Goal: Task Accomplishment & Management: Use online tool/utility

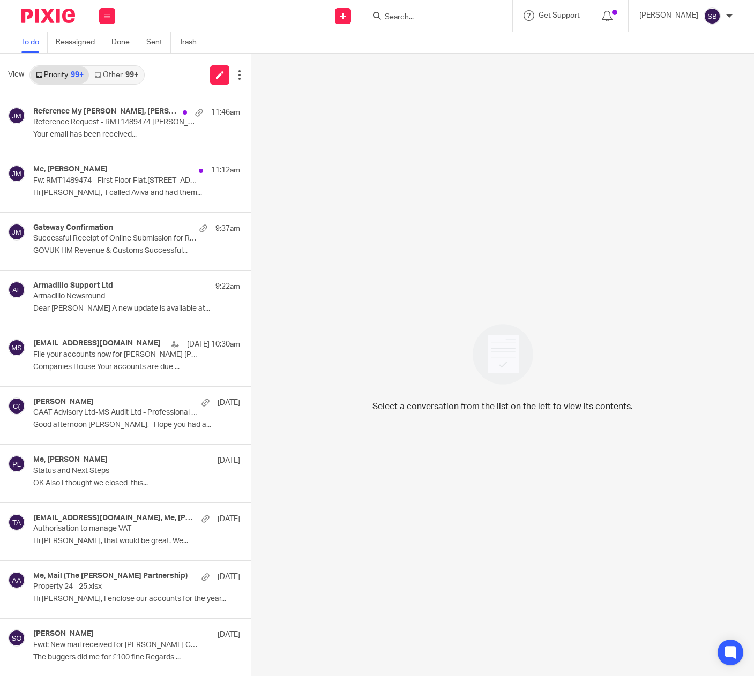
click at [431, 11] on form at bounding box center [441, 15] width 114 height 13
click at [223, 109] on button at bounding box center [235, 110] width 32 height 28
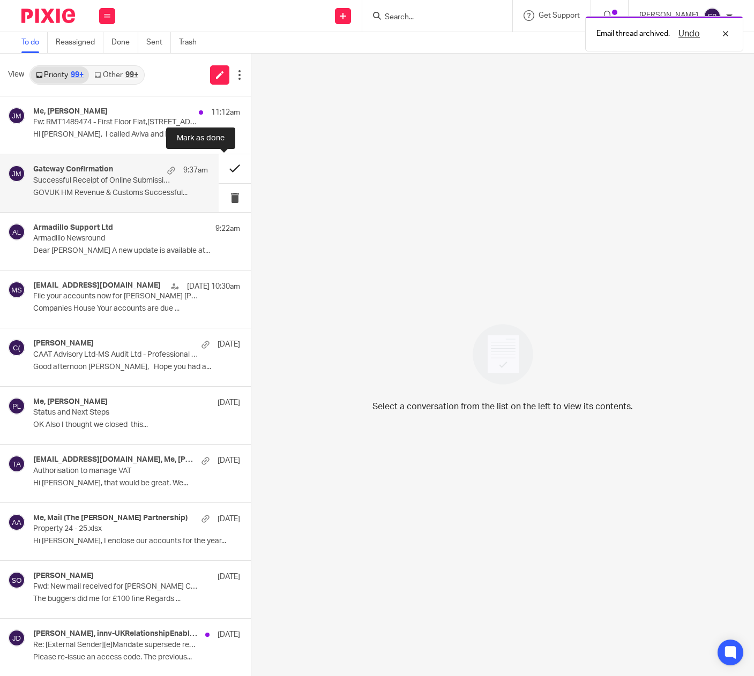
click at [226, 169] on button at bounding box center [235, 168] width 32 height 28
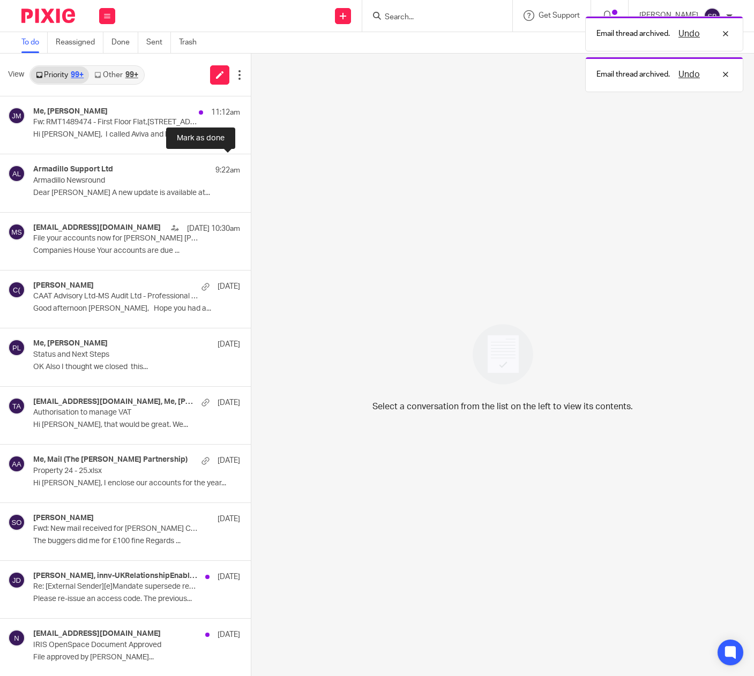
click at [251, 169] on button at bounding box center [255, 168] width 9 height 28
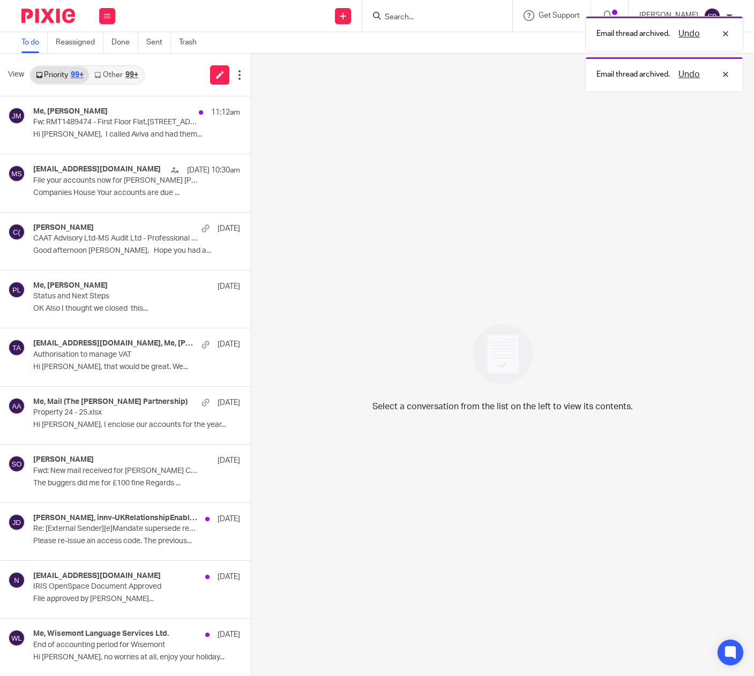
click at [435, 17] on div "Email thread archived. Undo Email thread archived. Undo" at bounding box center [560, 51] width 367 height 81
click at [407, 17] on div "Email thread archived. Undo Email thread archived. Undo" at bounding box center [560, 51] width 367 height 81
click at [419, 17] on input "Search" at bounding box center [432, 18] width 96 height 10
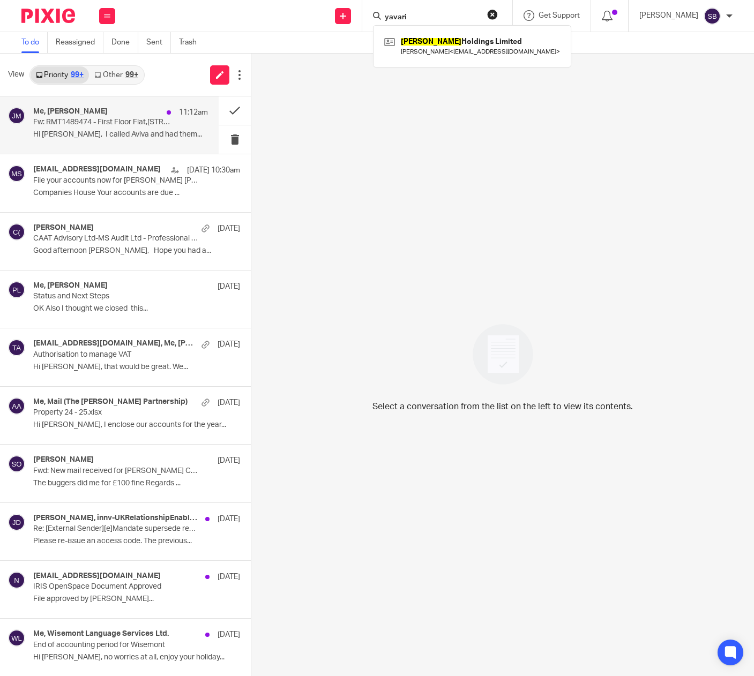
type input "yavari"
click at [125, 123] on p "Fw: RMT1489474 - First Floor Flat,79 Onslow Road, Richmond" at bounding box center [103, 122] width 140 height 9
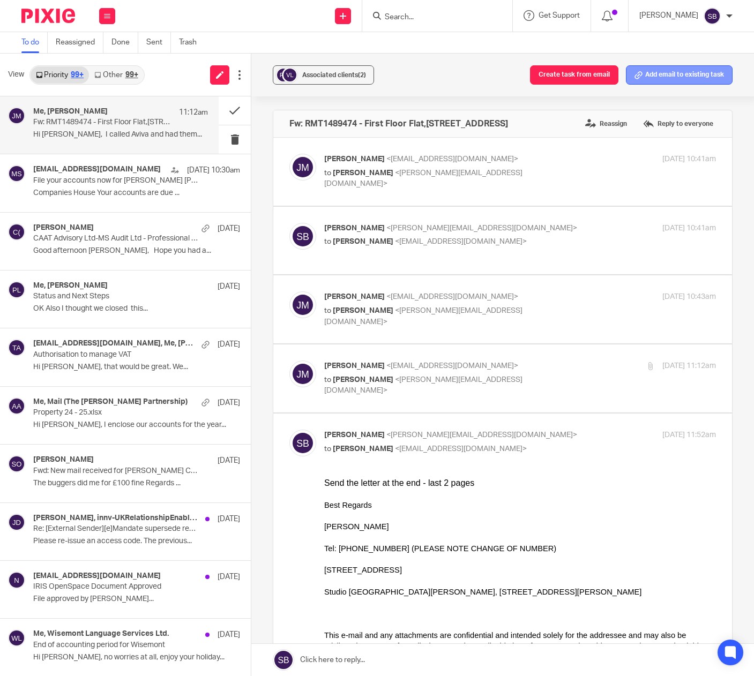
click at [674, 76] on button "Add email to existing task" at bounding box center [679, 74] width 107 height 19
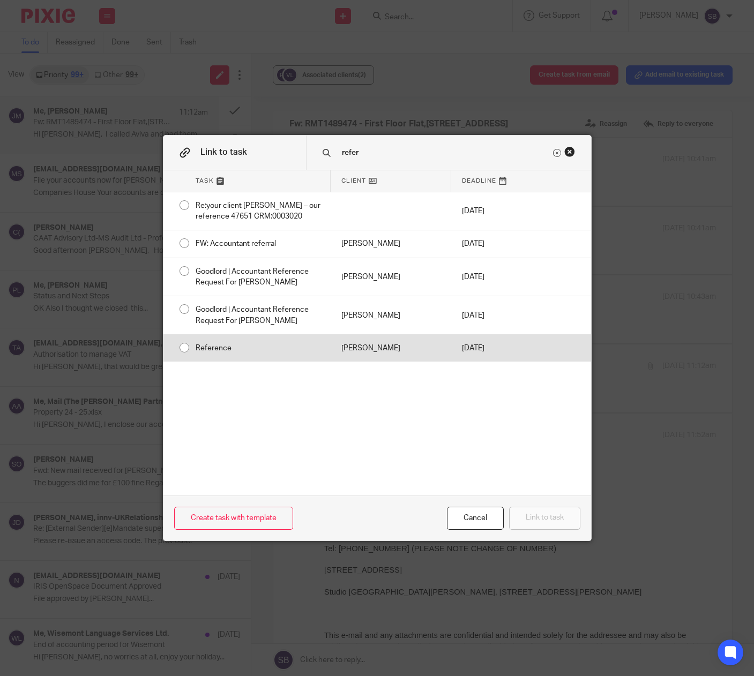
type input "refer"
click at [359, 341] on div "Julian Moore" at bounding box center [391, 348] width 121 height 27
radio input "true"
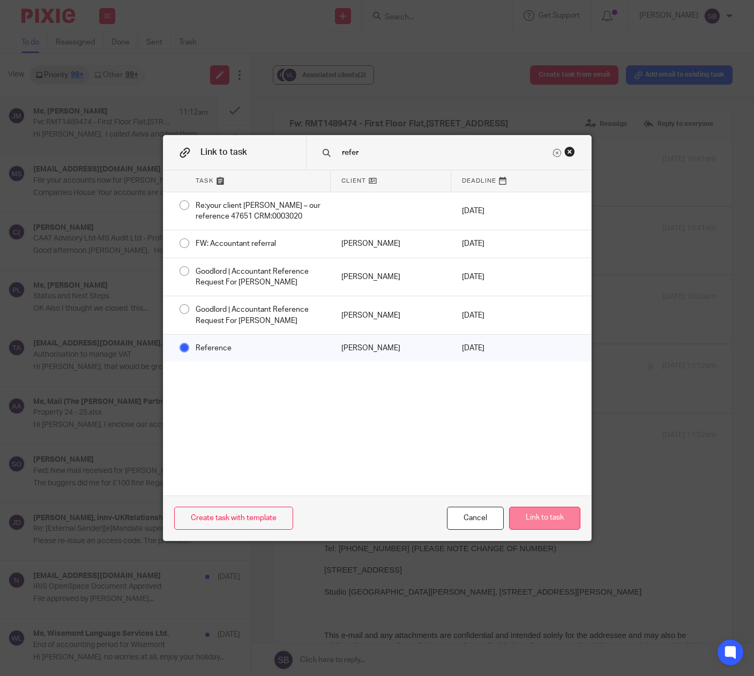
click at [537, 519] on button "Link to task" at bounding box center [544, 518] width 71 height 23
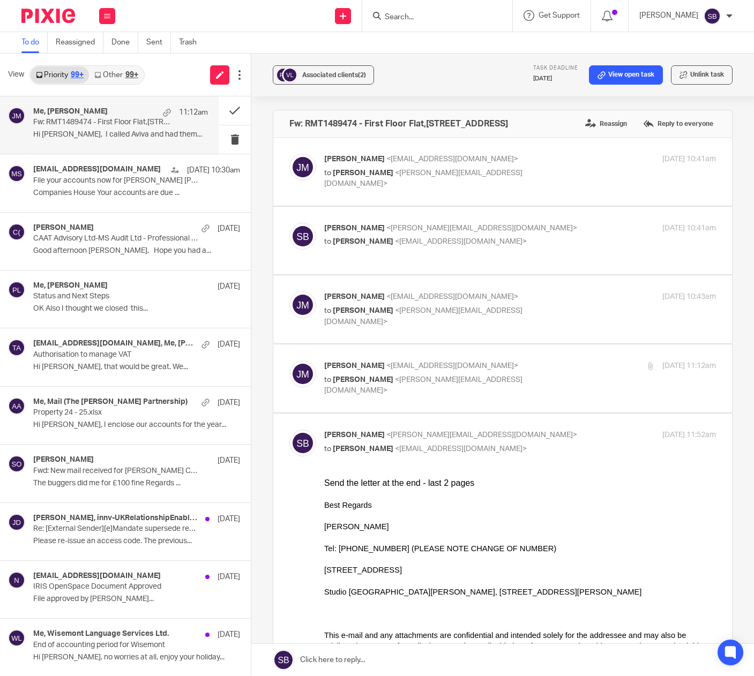
click at [412, 14] on input "Search" at bounding box center [432, 18] width 96 height 10
click at [226, 109] on button at bounding box center [235, 110] width 32 height 28
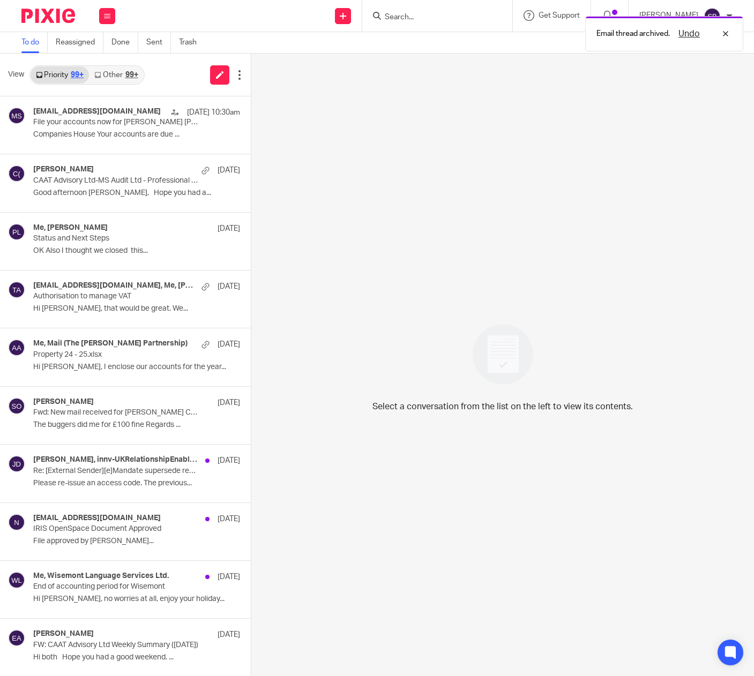
click at [449, 17] on div "Email thread archived. Undo" at bounding box center [560, 31] width 367 height 41
click at [419, 16] on div "Email thread archived. Undo" at bounding box center [560, 31] width 367 height 41
click at [408, 14] on div "Email thread archived. Undo" at bounding box center [560, 31] width 367 height 41
click at [409, 17] on input "Search" at bounding box center [432, 18] width 96 height 10
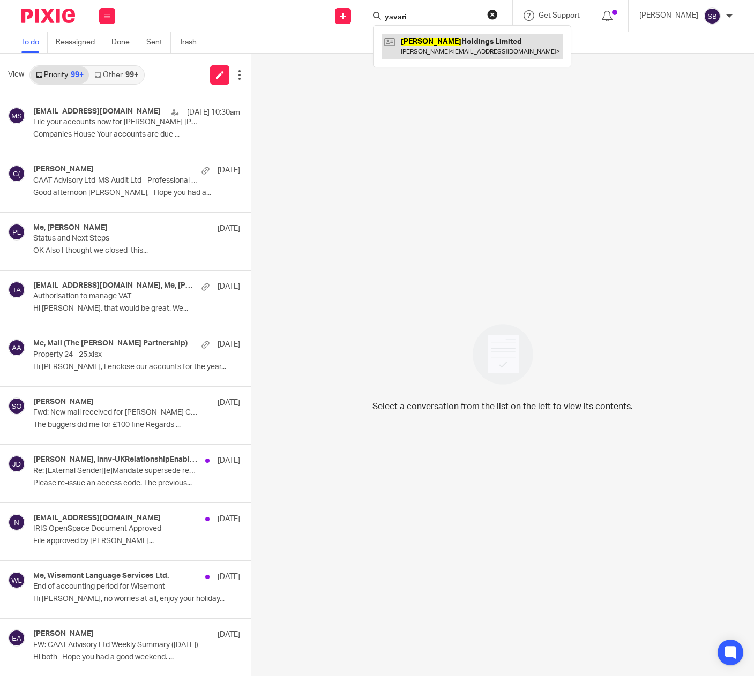
type input "yavari"
click at [431, 42] on link at bounding box center [472, 46] width 181 height 25
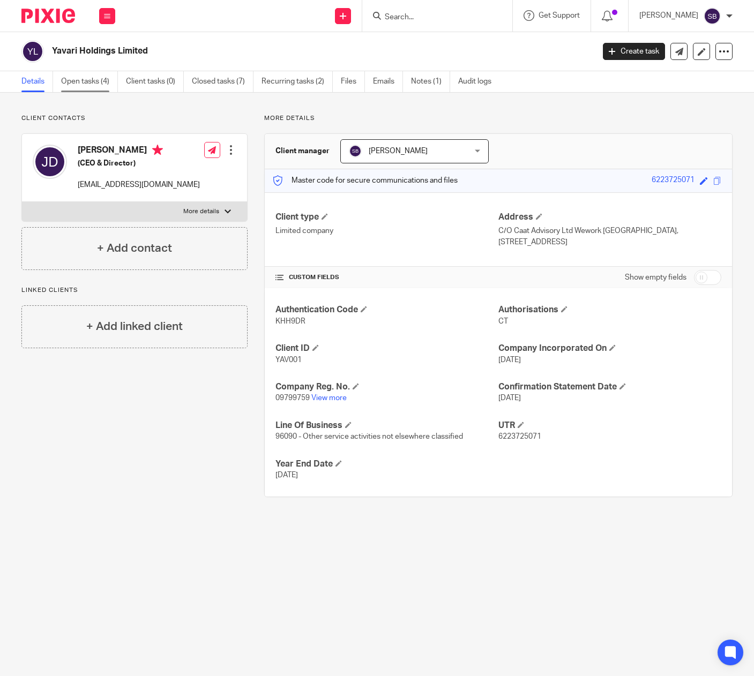
click at [94, 82] on link "Open tasks (4)" at bounding box center [89, 81] width 57 height 21
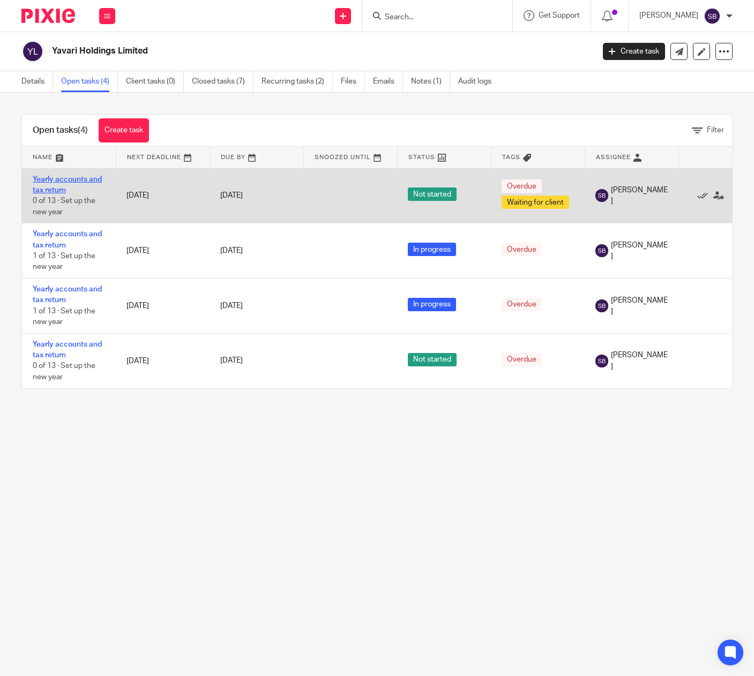
click at [62, 190] on link "Yearly accounts and tax return" at bounding box center [67, 185] width 69 height 18
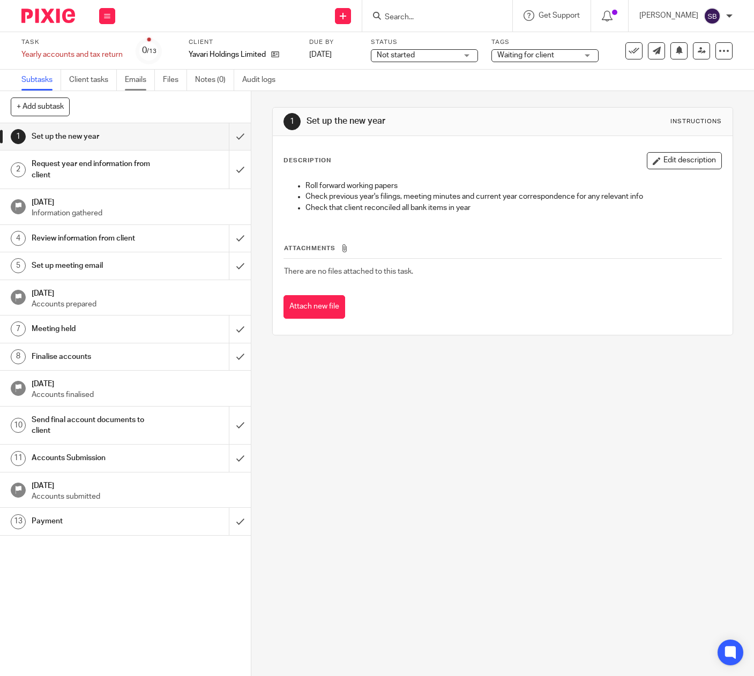
click at [131, 79] on link "Emails" at bounding box center [140, 80] width 30 height 21
